Goal: Contribute content

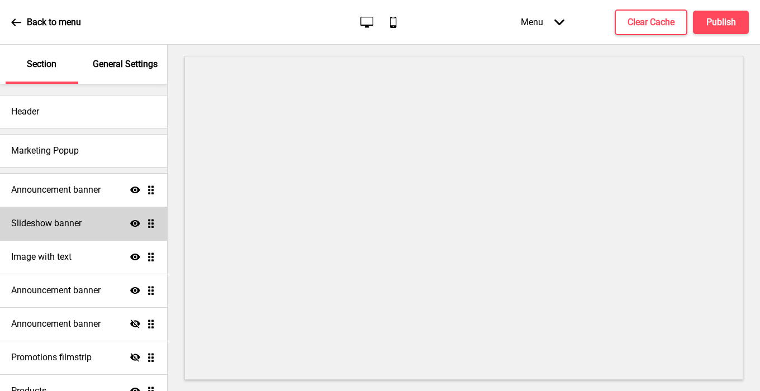
click at [54, 232] on div "Slideshow banner Show Drag" at bounding box center [83, 224] width 167 height 34
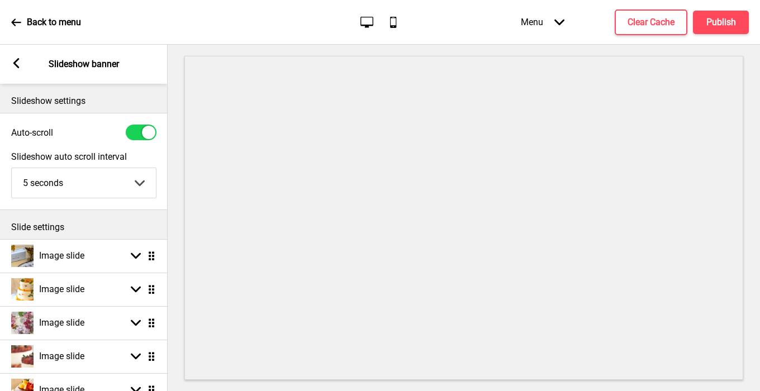
click at [20, 64] on rect at bounding box center [16, 63] width 10 height 10
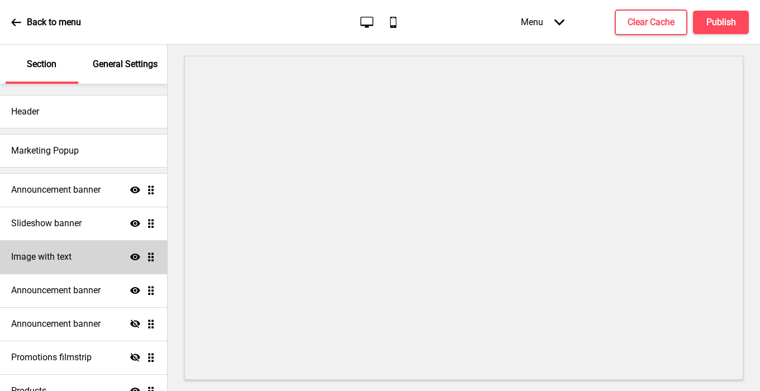
click at [59, 258] on h4 "Image with text" at bounding box center [41, 257] width 60 height 12
select select "center"
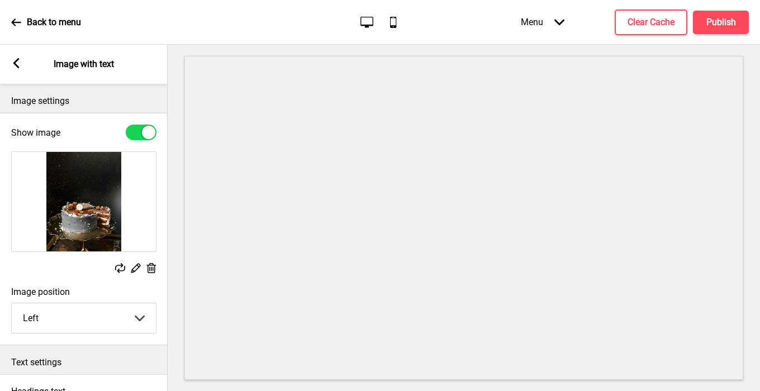
scroll to position [27, 0]
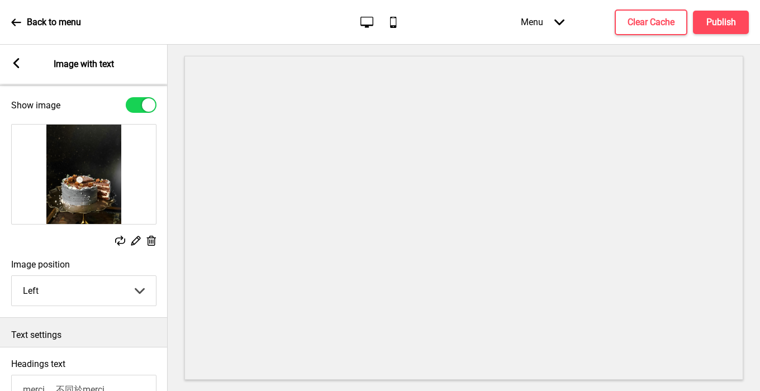
click at [19, 64] on rect at bounding box center [16, 63] width 10 height 10
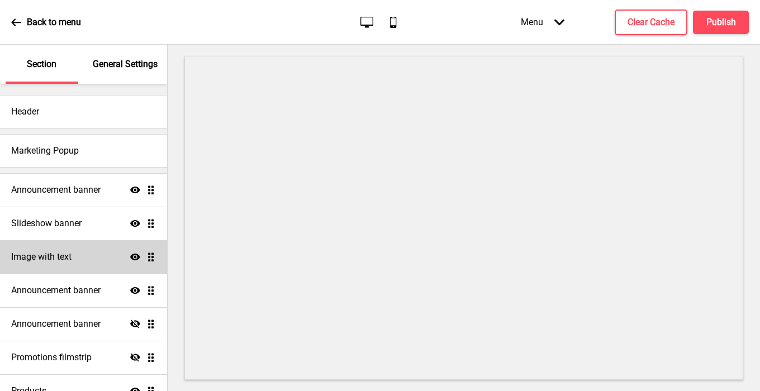
click at [60, 251] on h4 "Image with text" at bounding box center [41, 257] width 60 height 12
select select "center"
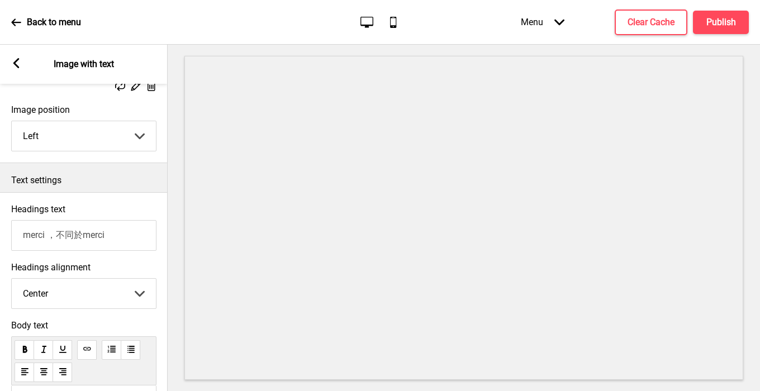
scroll to position [183, 0]
click at [69, 235] on input "merci ，不同於merci" at bounding box center [83, 235] width 145 height 31
click at [15, 69] on div "Arrow left" at bounding box center [16, 64] width 10 height 12
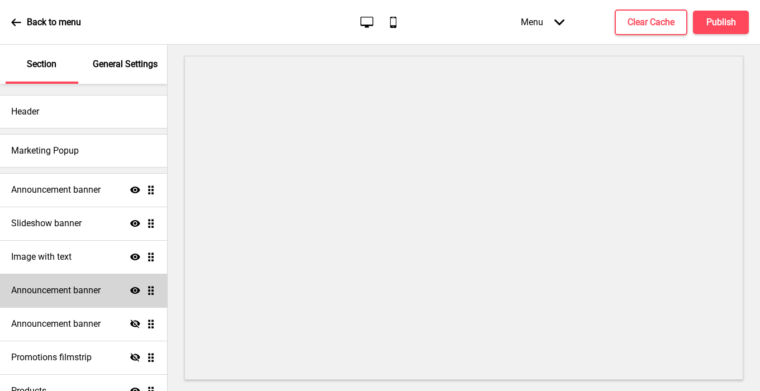
click at [51, 288] on h4 "Announcement banner" at bounding box center [55, 290] width 89 height 12
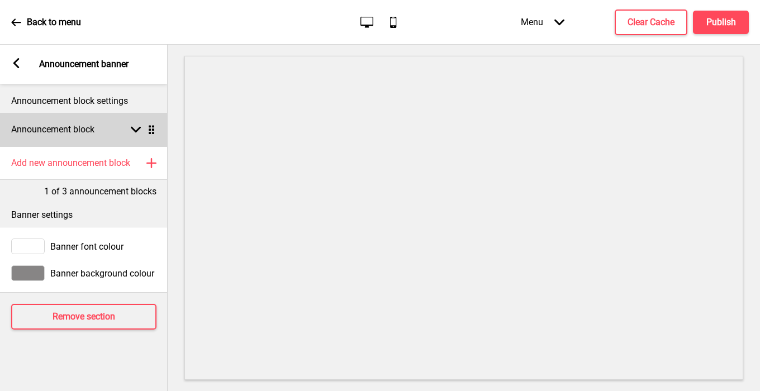
click at [134, 124] on div "Announcement block Arrow down Drag" at bounding box center [84, 130] width 168 height 34
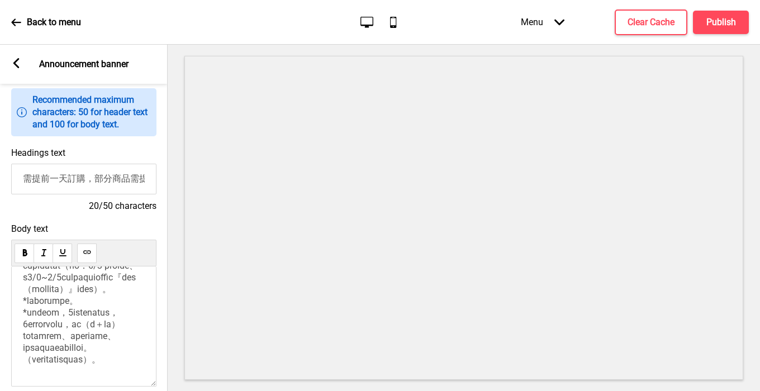
scroll to position [255, 0]
click at [89, 326] on span at bounding box center [84, 226] width 122 height 278
click at [103, 322] on span at bounding box center [84, 226] width 122 height 278
click at [114, 326] on span at bounding box center [84, 226] width 122 height 278
click at [124, 326] on span at bounding box center [84, 226] width 122 height 278
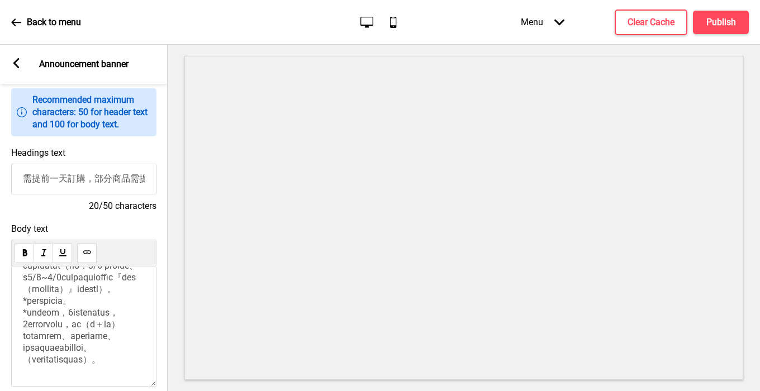
click at [134, 326] on p at bounding box center [84, 226] width 122 height 279
click at [713, 20] on h4 "Publish" at bounding box center [721, 22] width 30 height 12
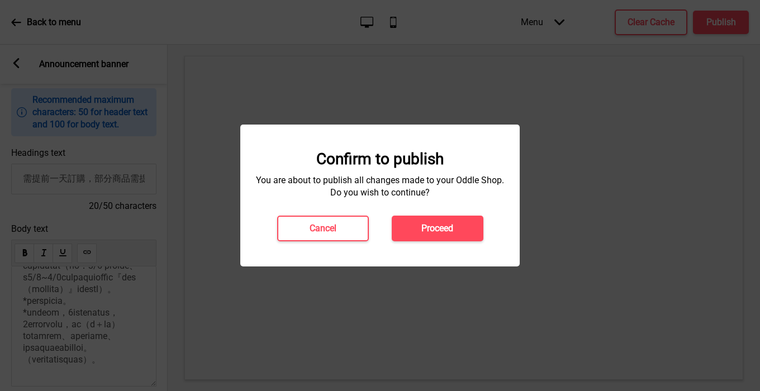
click at [433, 243] on div "Confirm to publish You are about to publish all changes made to your Oddle Shop…" at bounding box center [379, 196] width 279 height 142
click at [433, 236] on button "Proceed" at bounding box center [438, 229] width 92 height 26
